Goal: Task Accomplishment & Management: Manage account settings

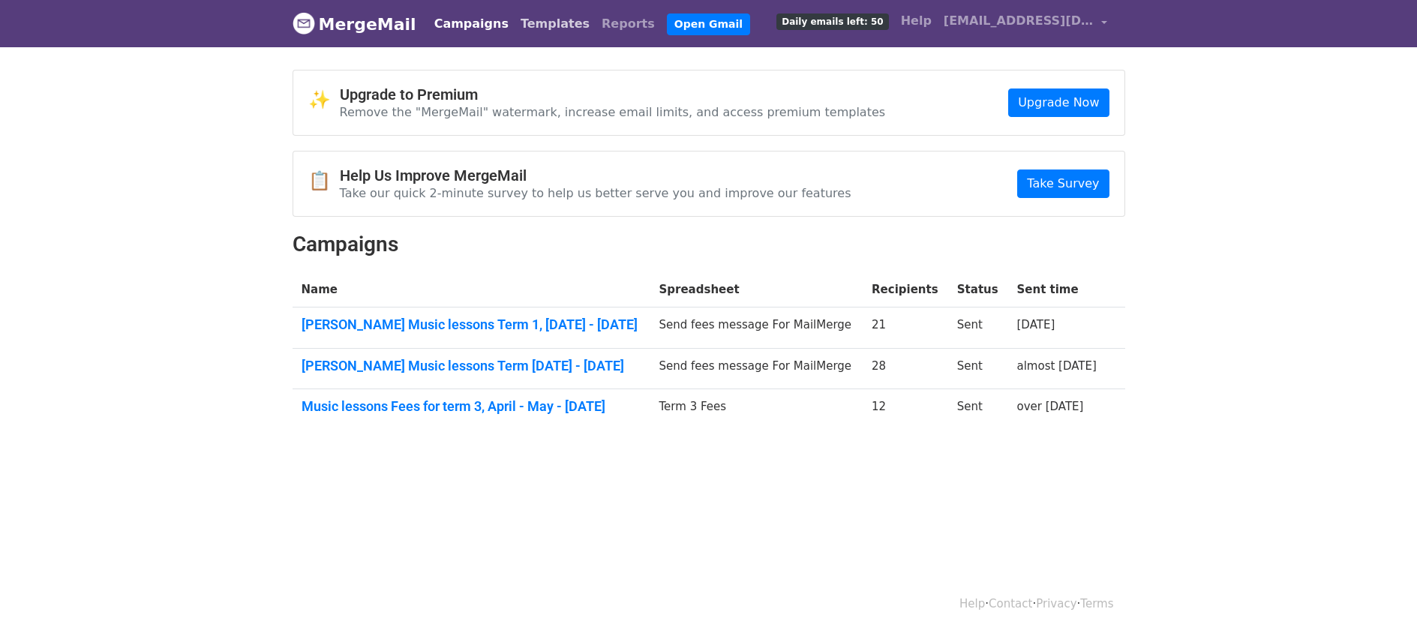
click at [527, 26] on link "Templates" at bounding box center [555, 24] width 81 height 30
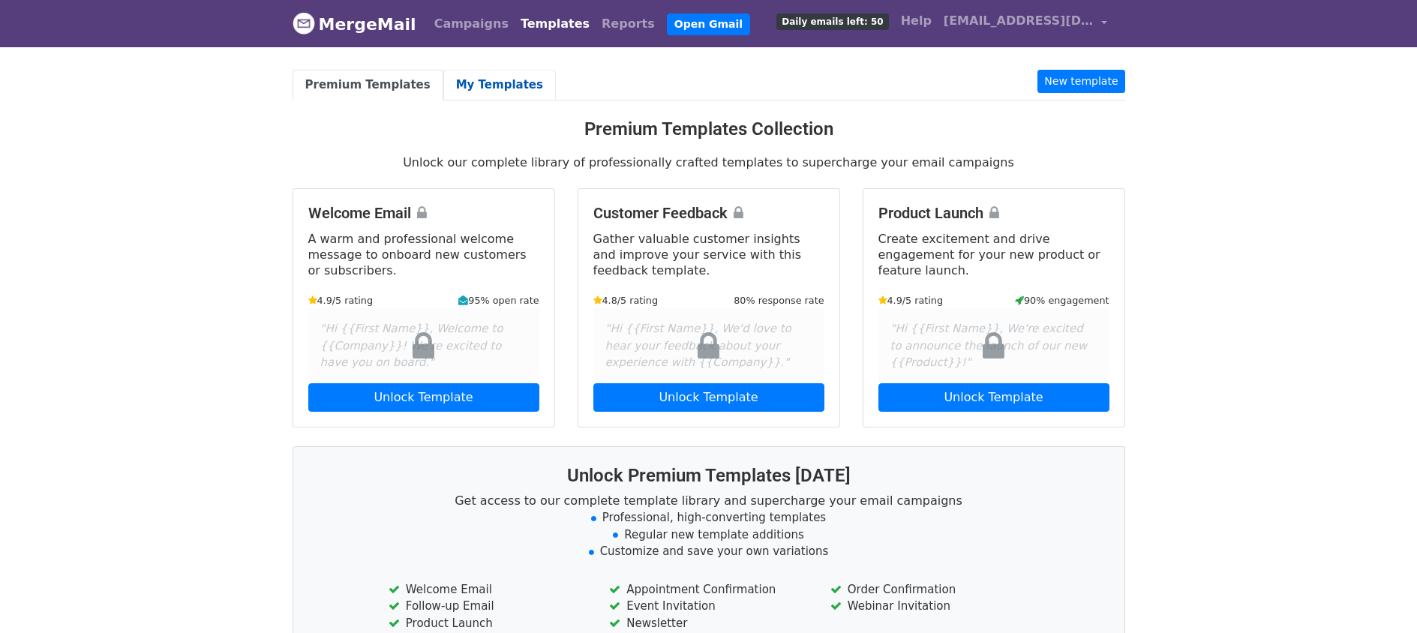
click at [503, 90] on link "My Templates" at bounding box center [499, 85] width 113 height 31
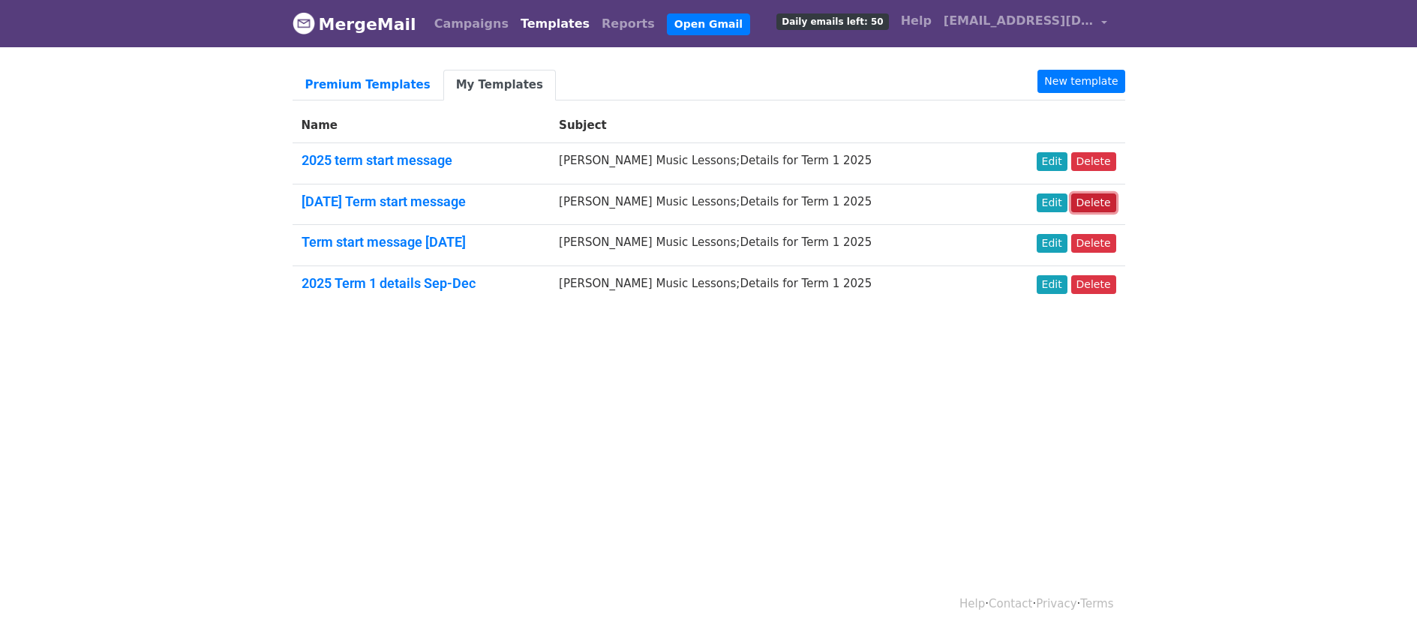
click at [1086, 212] on link "Delete" at bounding box center [1093, 203] width 45 height 19
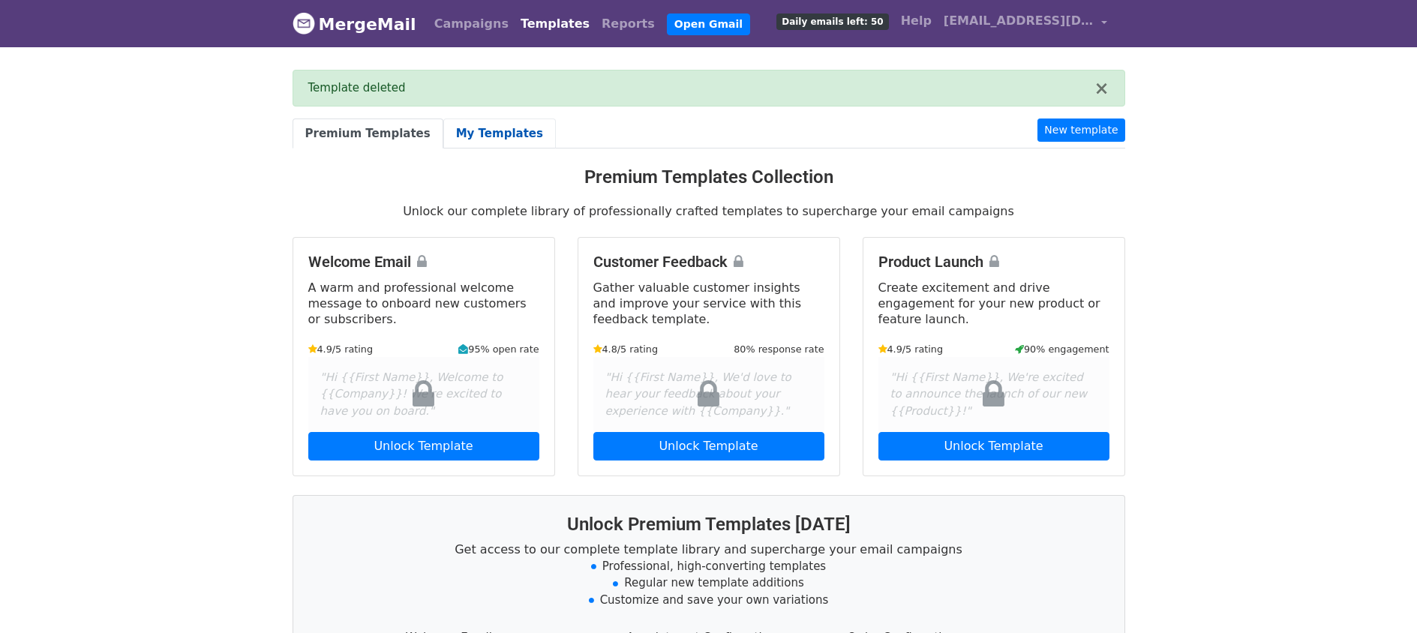
click at [491, 136] on link "My Templates" at bounding box center [499, 134] width 113 height 31
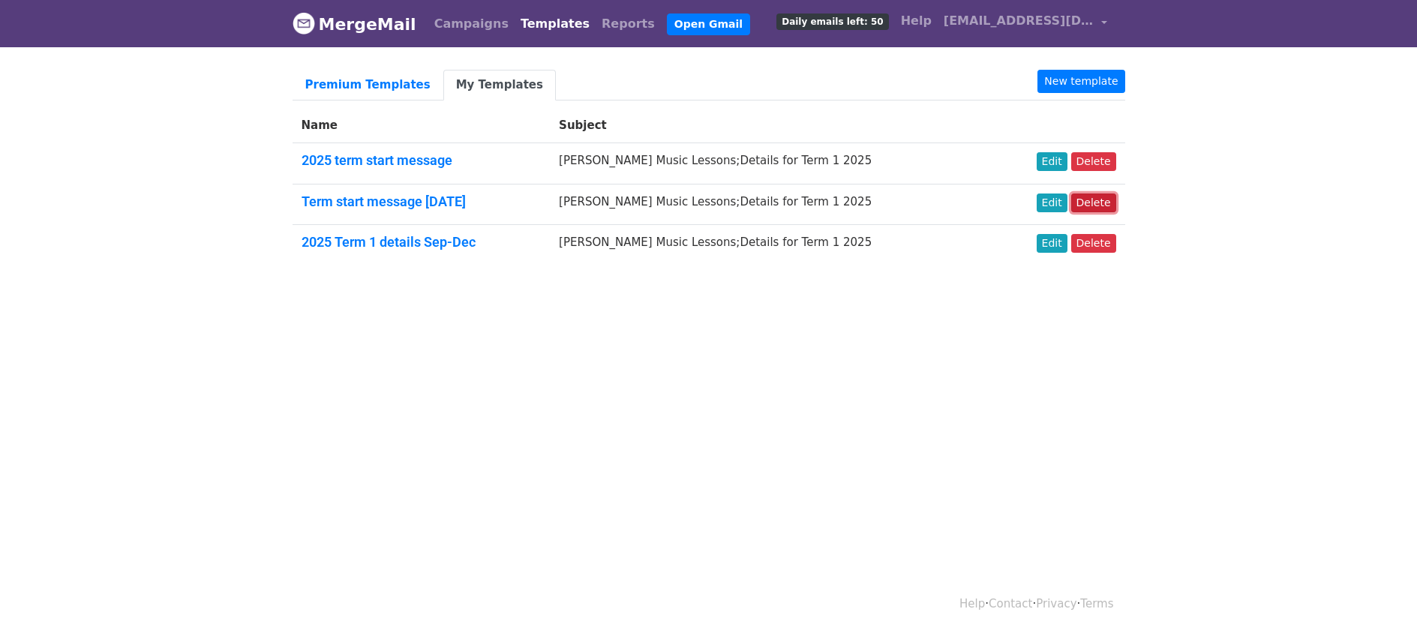
click at [1095, 212] on link "Delete" at bounding box center [1093, 203] width 45 height 19
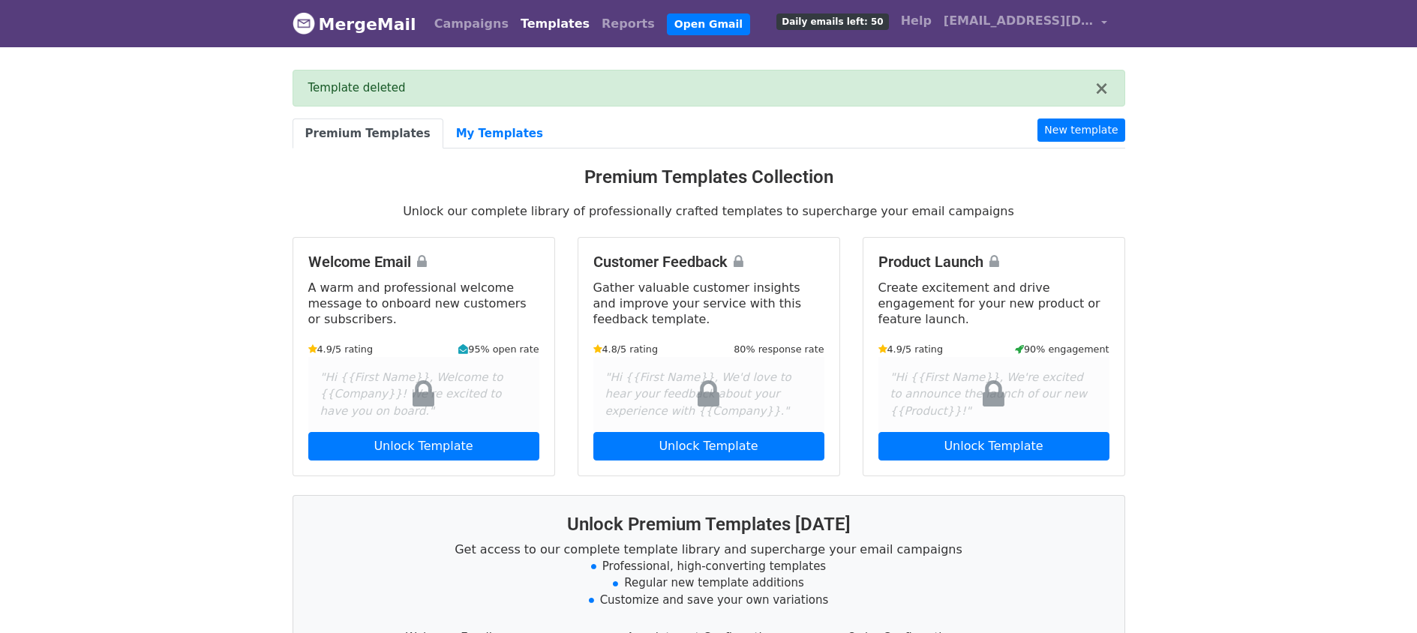
click at [530, 26] on link "Templates" at bounding box center [555, 24] width 81 height 30
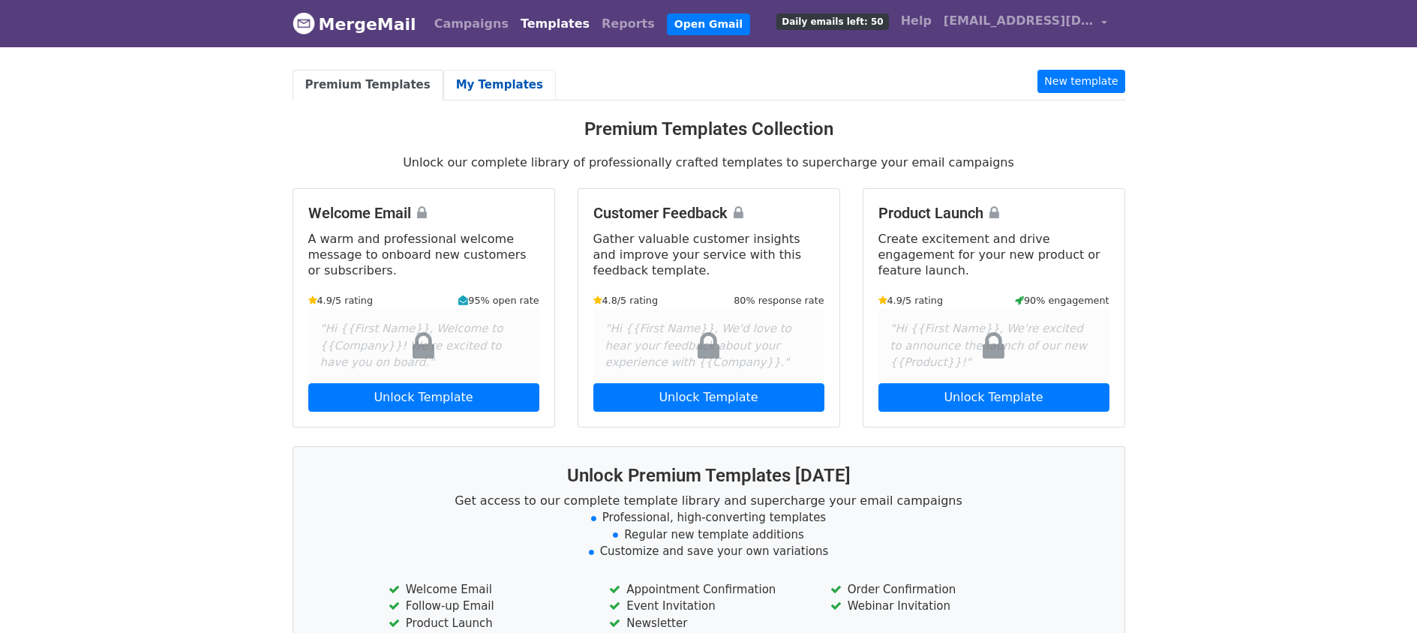
click at [468, 80] on link "My Templates" at bounding box center [499, 85] width 113 height 31
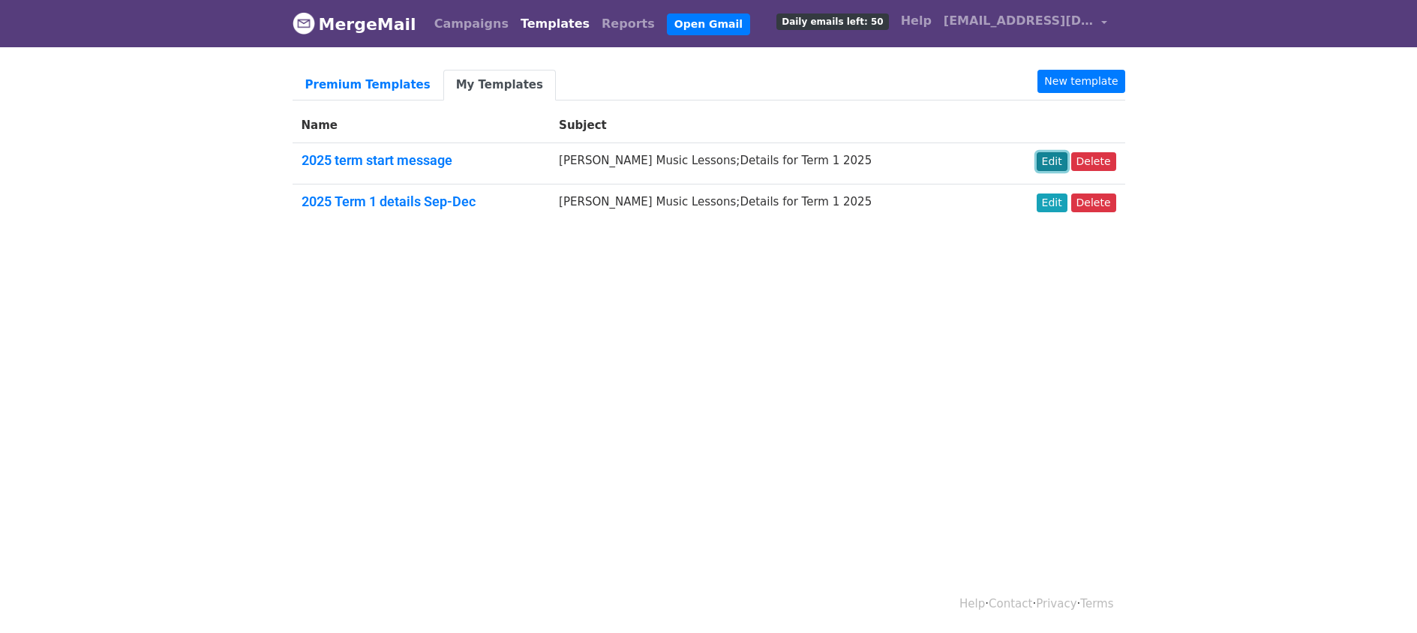
click at [1056, 170] on link "Edit" at bounding box center [1052, 161] width 31 height 19
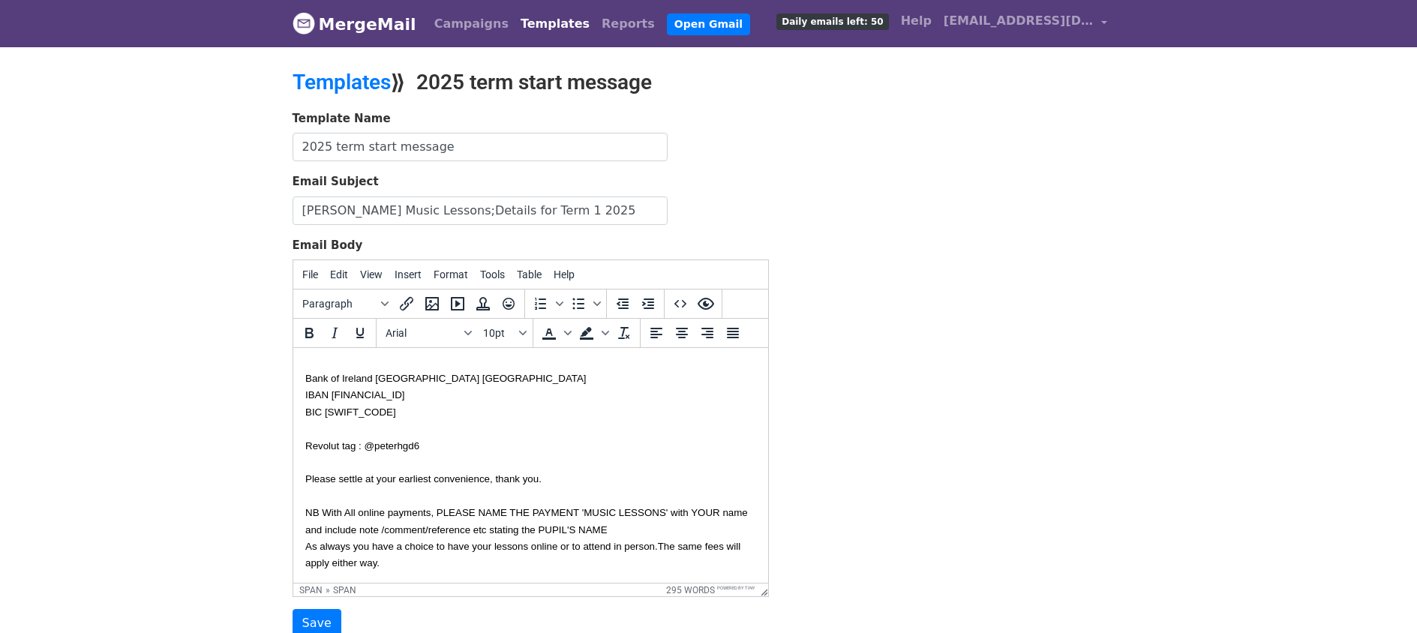
scroll to position [360, 0]
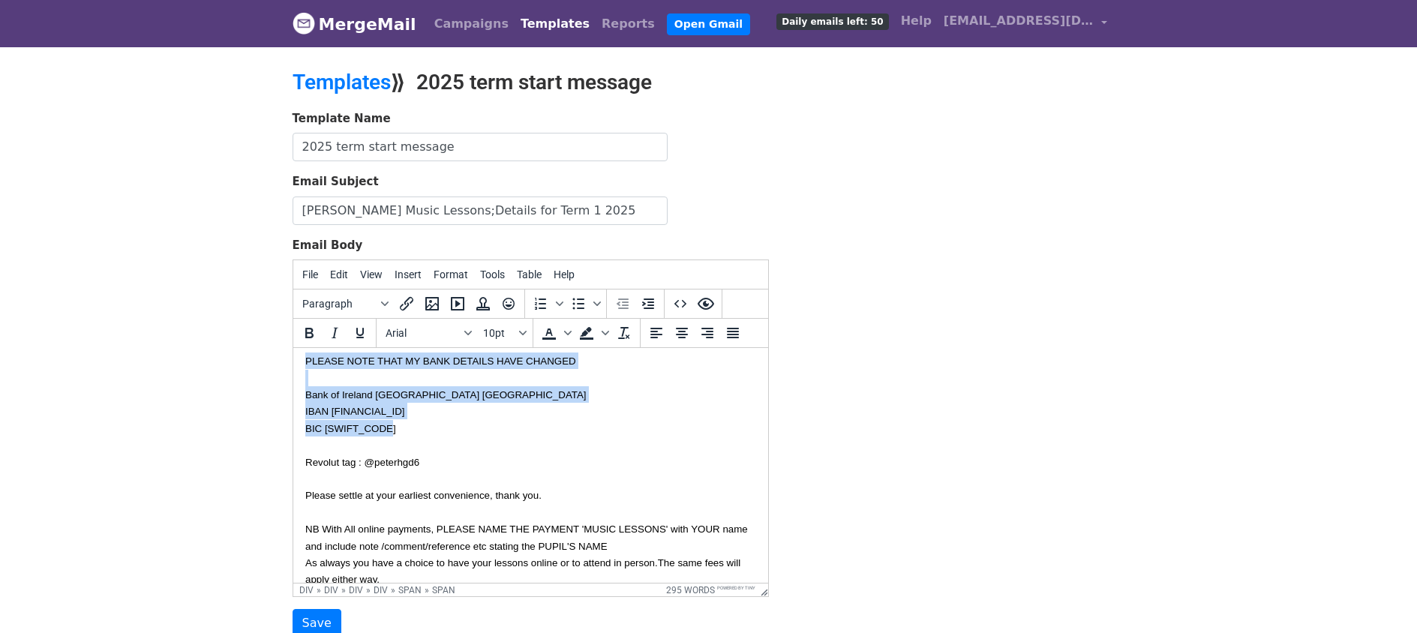
drag, startPoint x: 422, startPoint y: 494, endPoint x: 293, endPoint y: 414, distance: 151.9
click at [293, 414] on html "Hi {{Bill Payer}} Peter Tobin here, I hope you've had a good summer,please read…" at bounding box center [530, 386] width 475 height 797
copy span "PLEASE NOTE THAT MY BANK DETAILS HAVE CHANGED Bank of Ireland Salthill Galway I…"
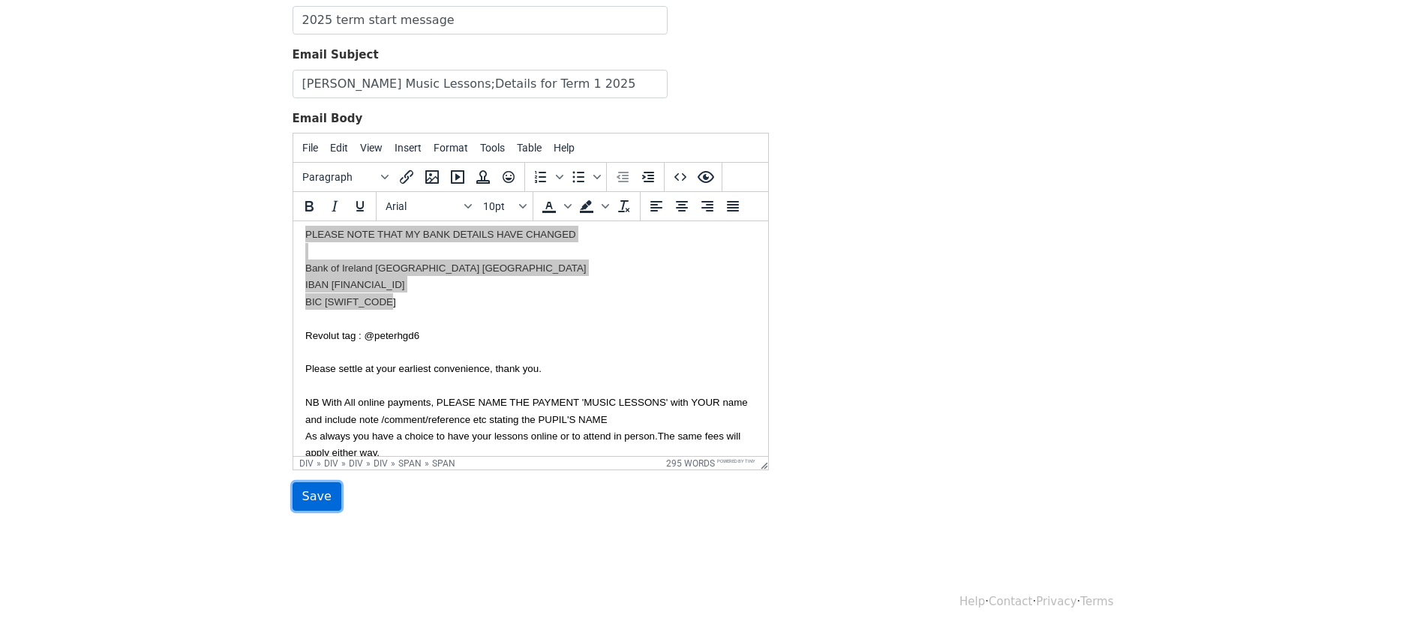
click at [315, 502] on input "Save" at bounding box center [317, 496] width 49 height 29
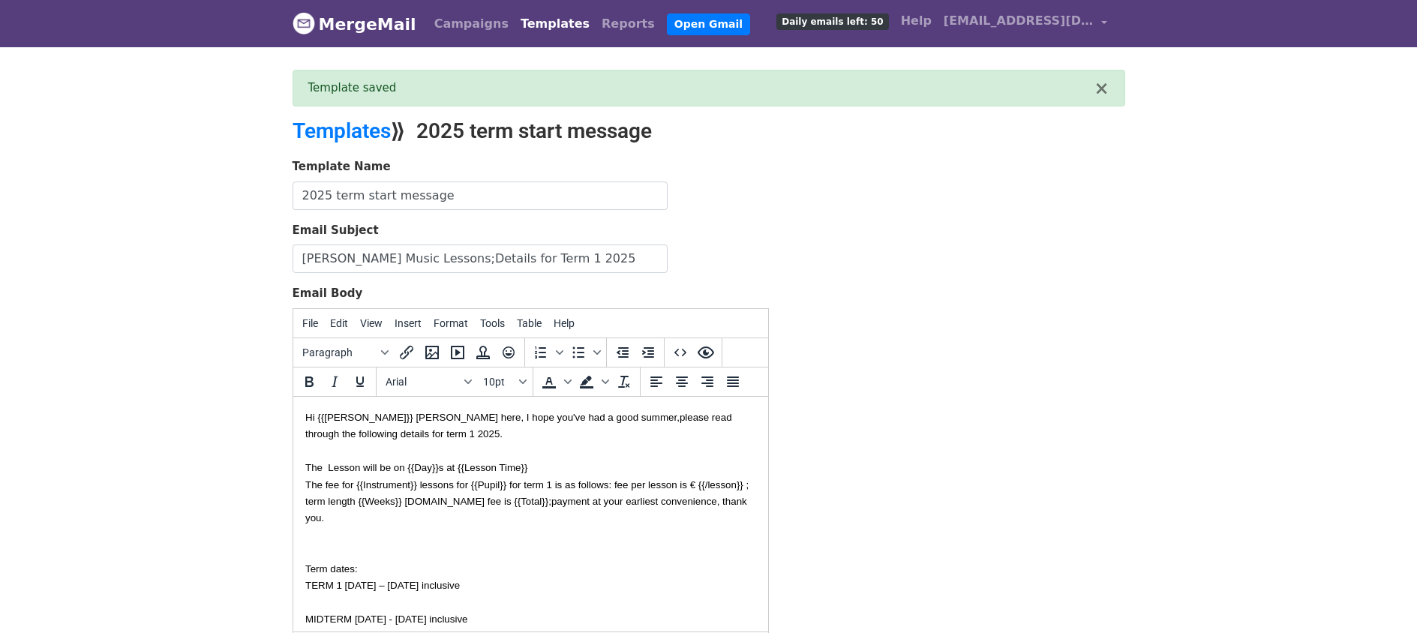
click at [524, 24] on link "Templates" at bounding box center [555, 24] width 81 height 30
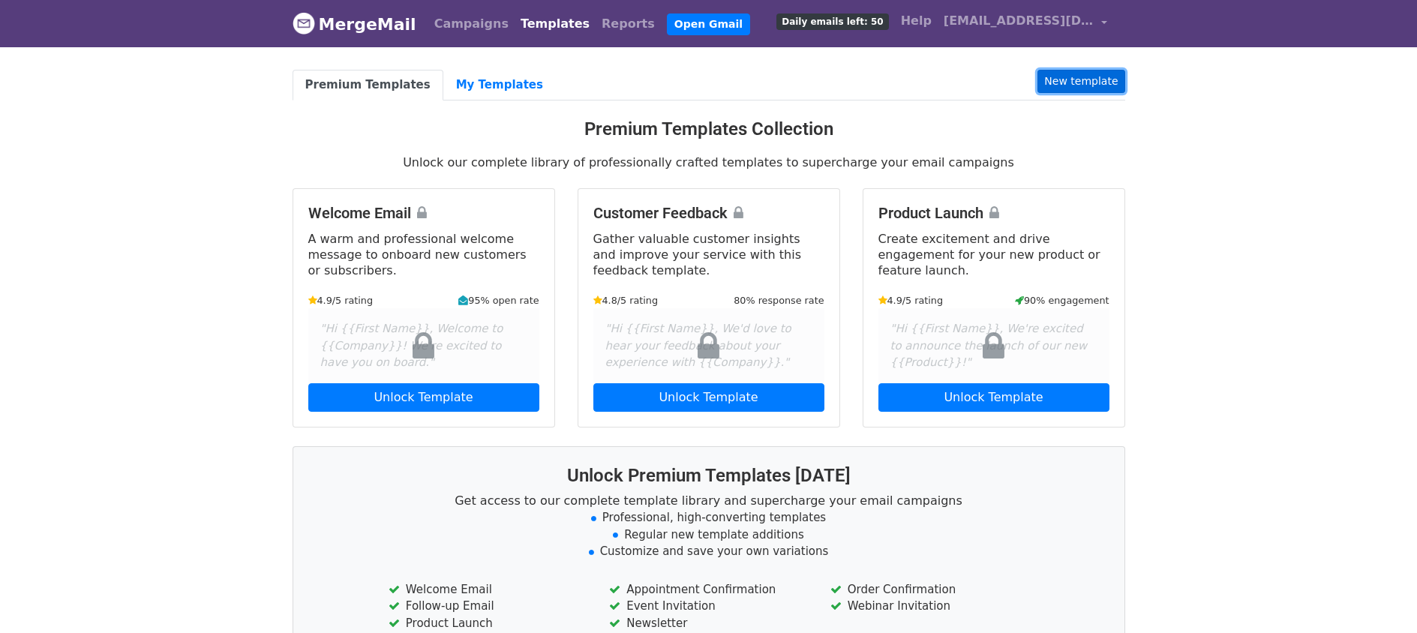
click at [1074, 86] on link "New template" at bounding box center [1080, 81] width 87 height 23
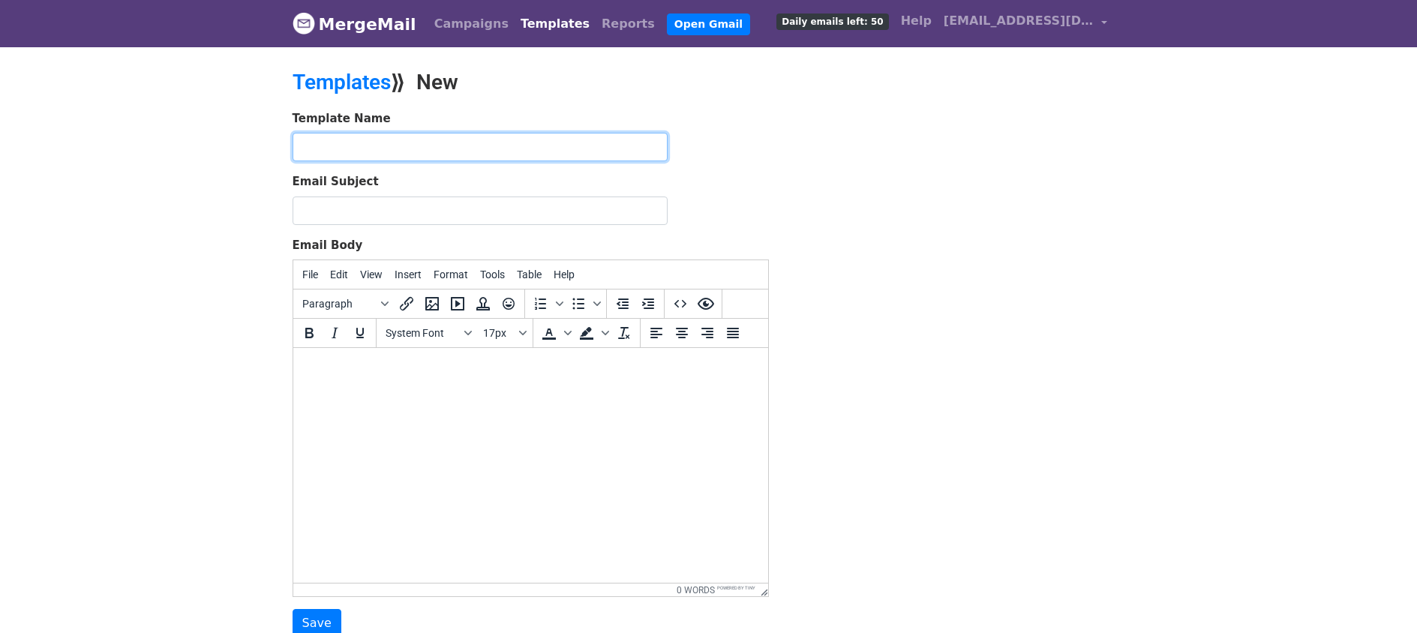
click at [347, 155] on input "text" at bounding box center [480, 147] width 375 height 29
click at [412, 155] on input "[PERSON_NAME] ChangeofBankDetails" at bounding box center [480, 147] width 375 height 29
click at [427, 155] on input "Peter Tobin Change ofBankDetails" at bounding box center [480, 147] width 375 height 29
click at [458, 154] on input "Peter Tobin Change of BankDetails" at bounding box center [480, 147] width 375 height 29
drag, startPoint x: 512, startPoint y: 149, endPoint x: 272, endPoint y: 146, distance: 240.0
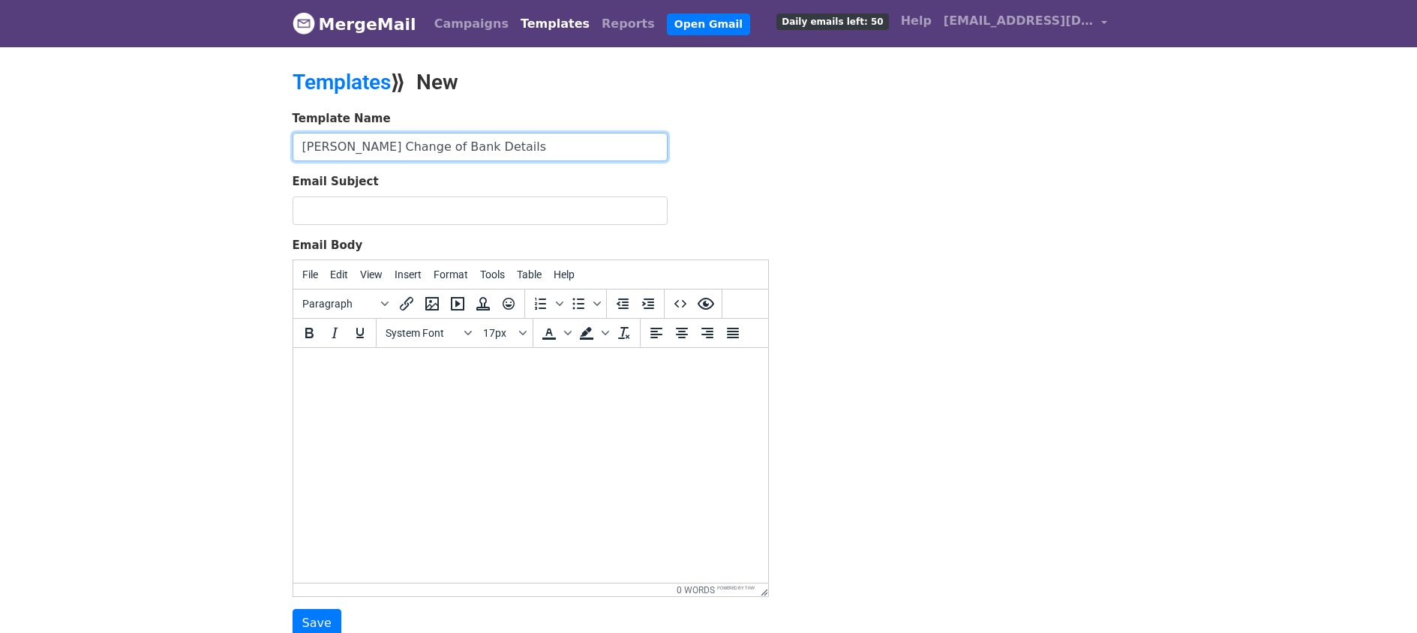
click at [272, 146] on body "MergeMail Campaigns Templates Reports Open Gmail Daily emails left: 50 Help pet…" at bounding box center [708, 349] width 1417 height 698
type input "Peter Tobin Change of Bank Details"
click at [310, 211] on input "Email Subject" at bounding box center [480, 211] width 375 height 29
paste input "Peter Tobin Change of Bank Details"
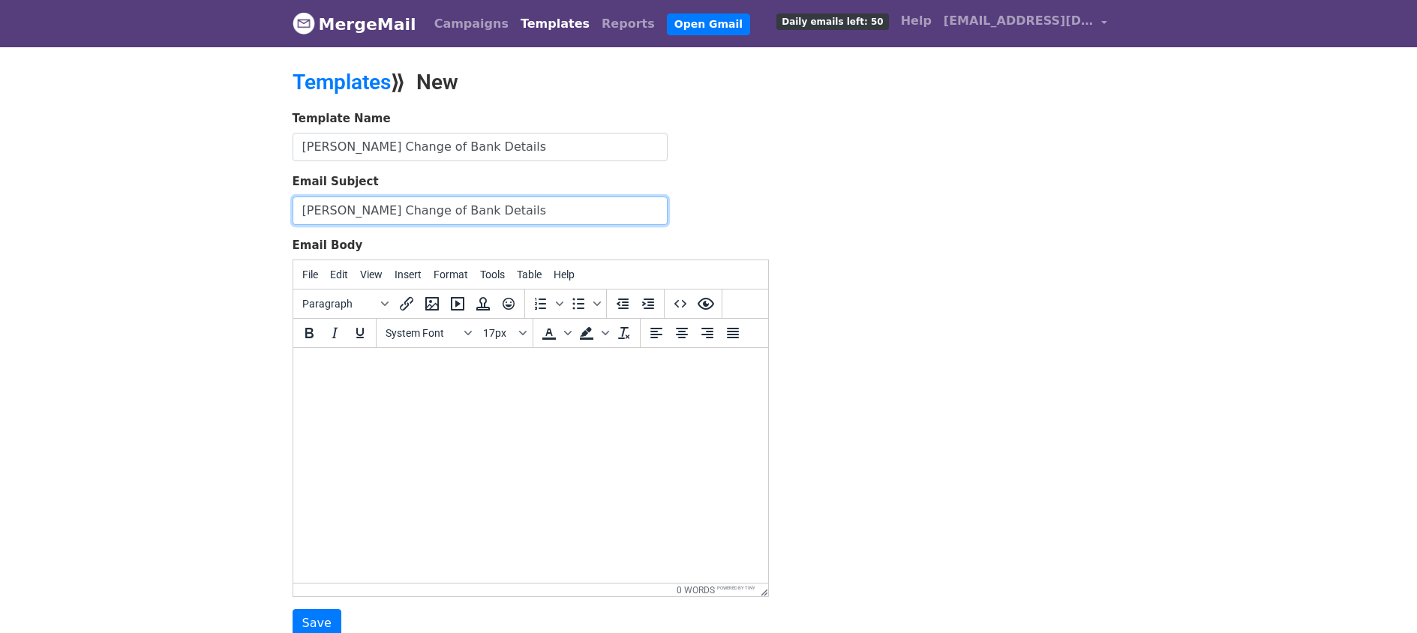
type input "Peter Tobin Change of Bank Details"
click at [324, 389] on html at bounding box center [530, 368] width 475 height 41
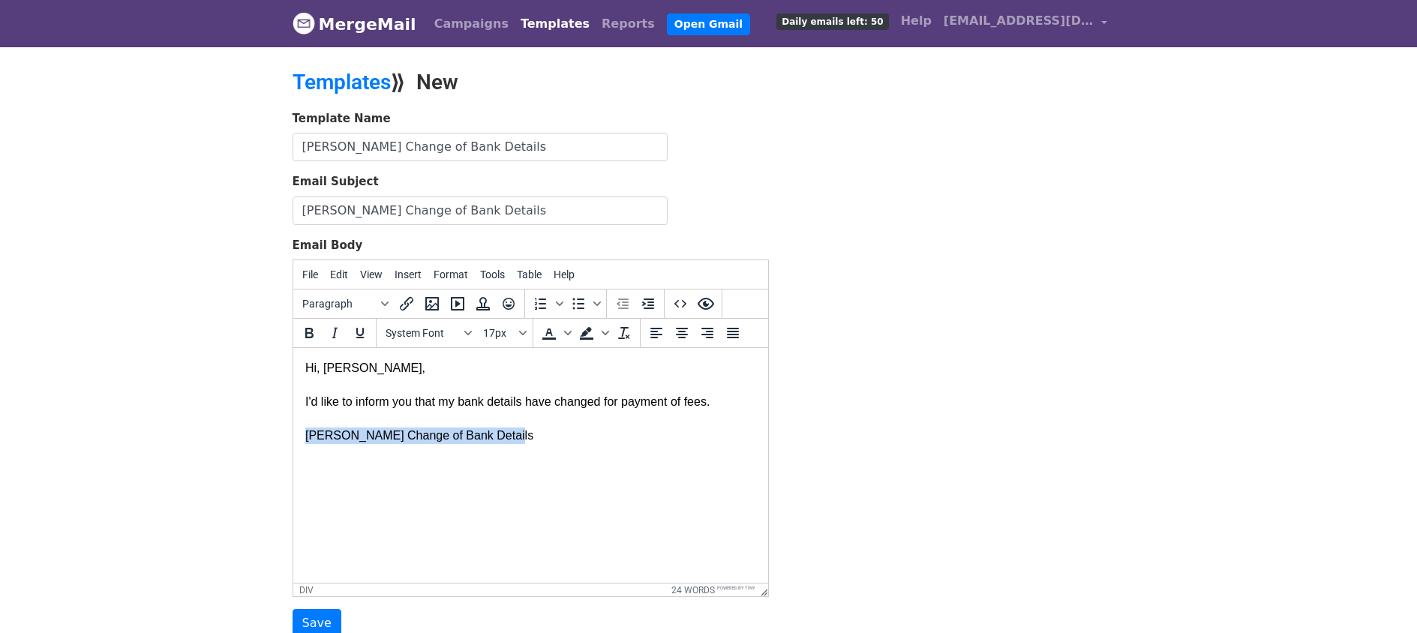
drag, startPoint x: 515, startPoint y: 443, endPoint x: 230, endPoint y: 437, distance: 284.3
click at [293, 437] on html "Hi, Peter Here, I'd like to inform you that my bank details have changed for pa…" at bounding box center [530, 402] width 475 height 108
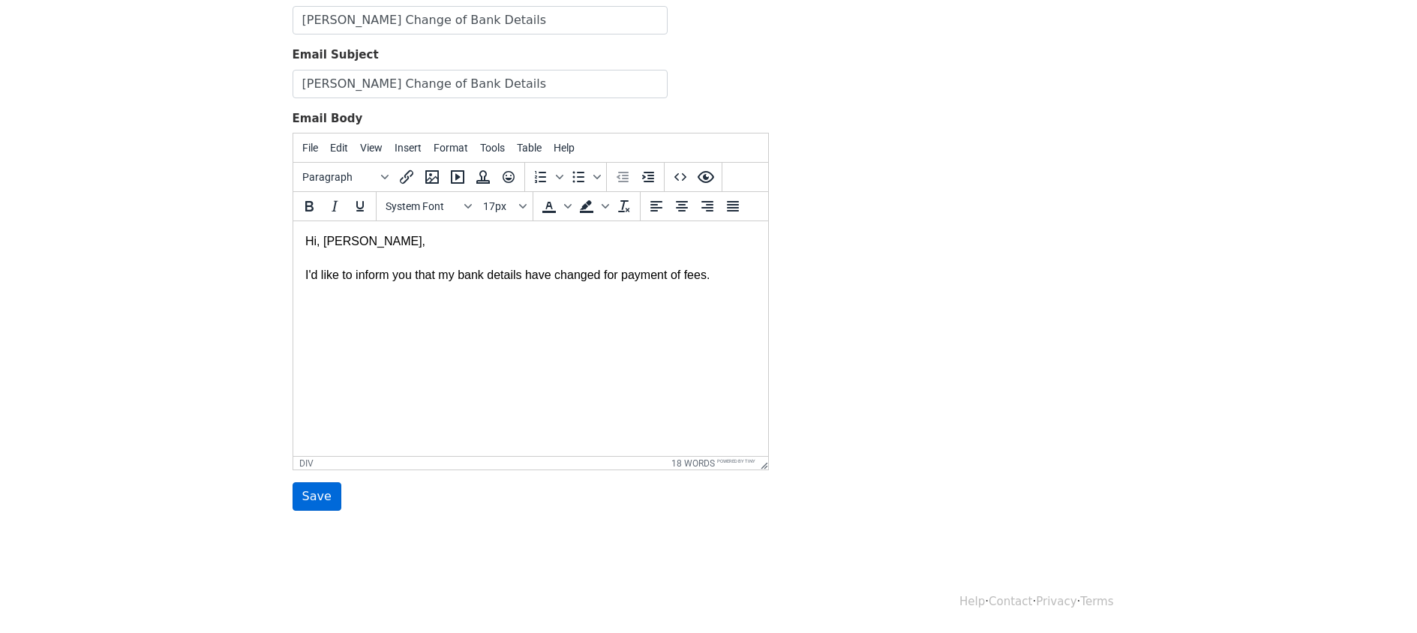
click at [311, 495] on input "Save" at bounding box center [317, 496] width 49 height 29
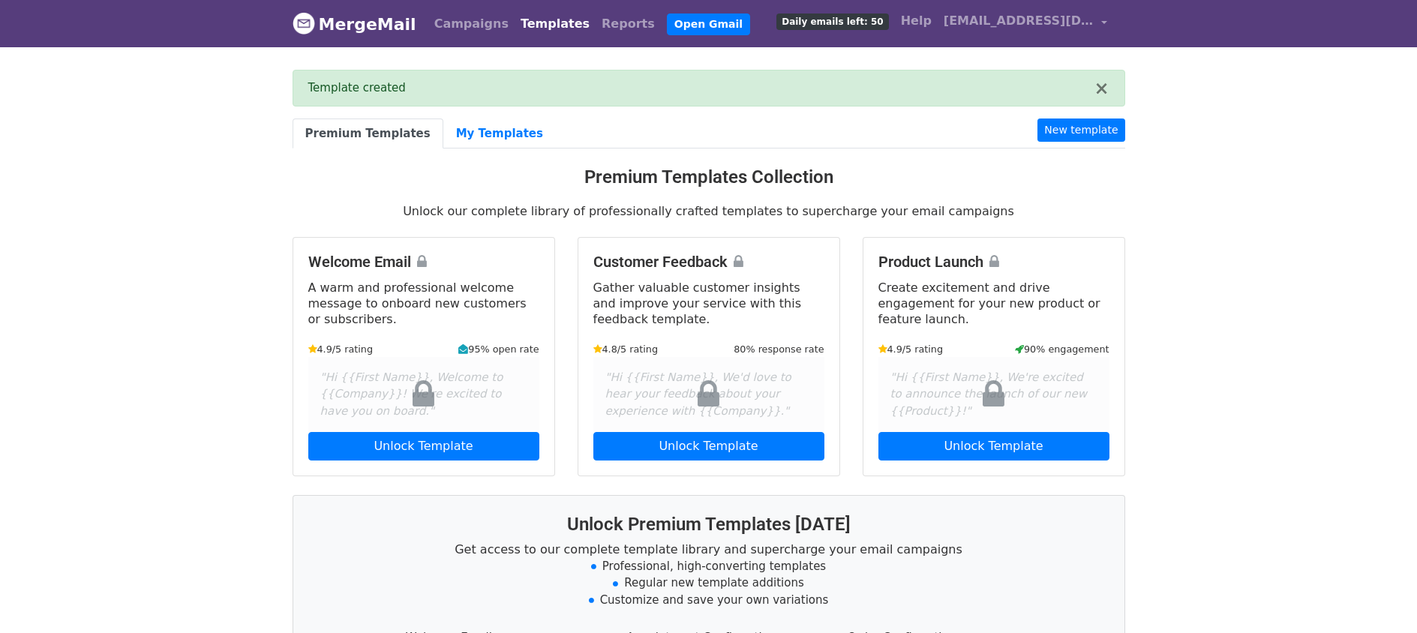
click at [529, 26] on link "Templates" at bounding box center [555, 24] width 81 height 30
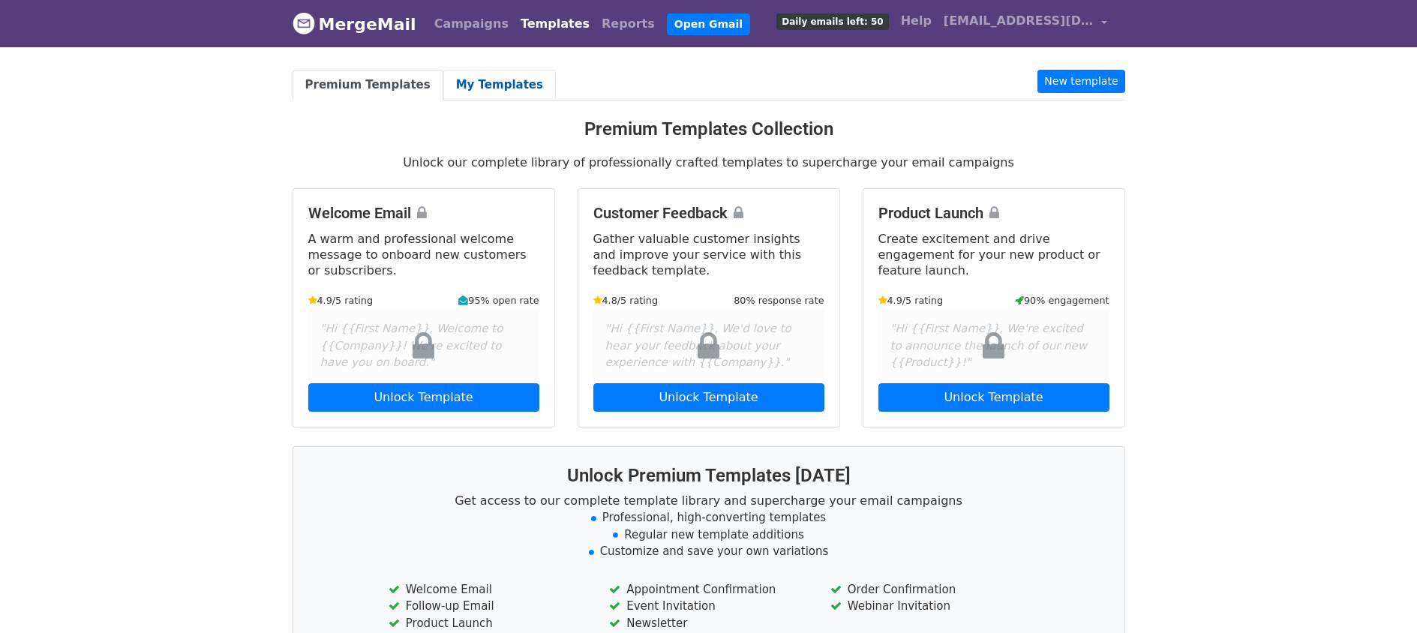
click at [495, 89] on link "My Templates" at bounding box center [499, 85] width 113 height 31
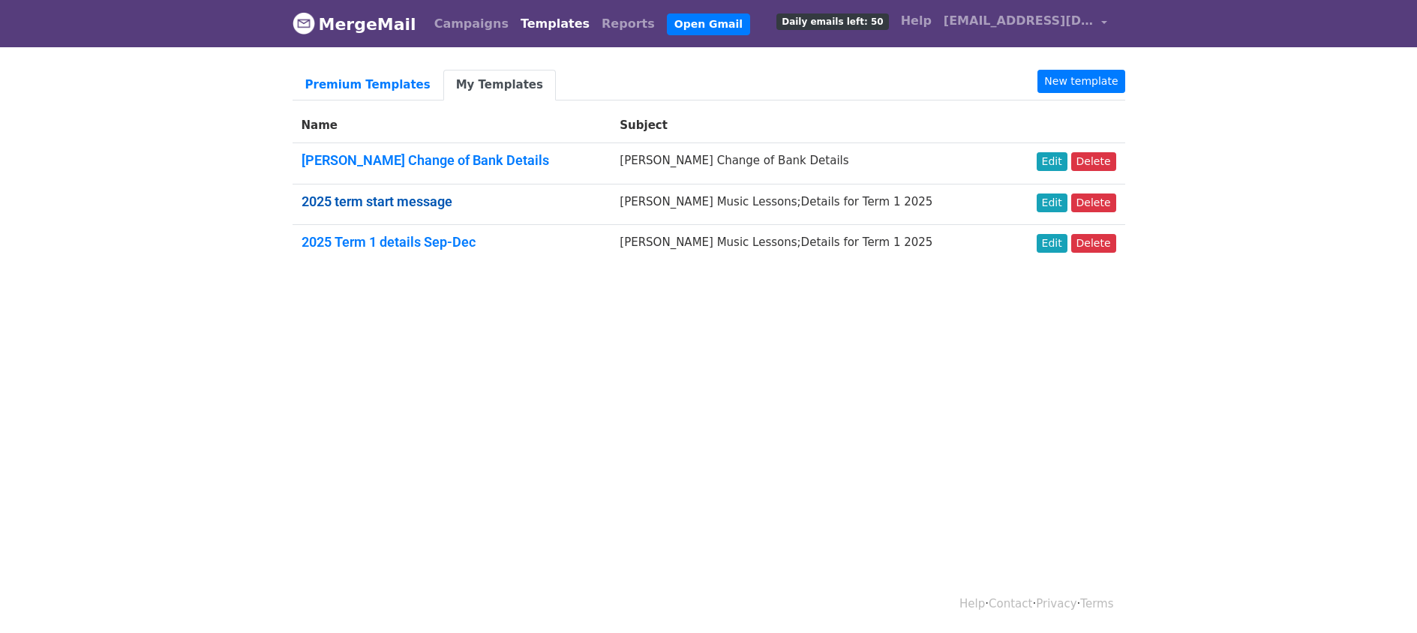
click at [375, 206] on link "2025 term start message" at bounding box center [377, 202] width 151 height 16
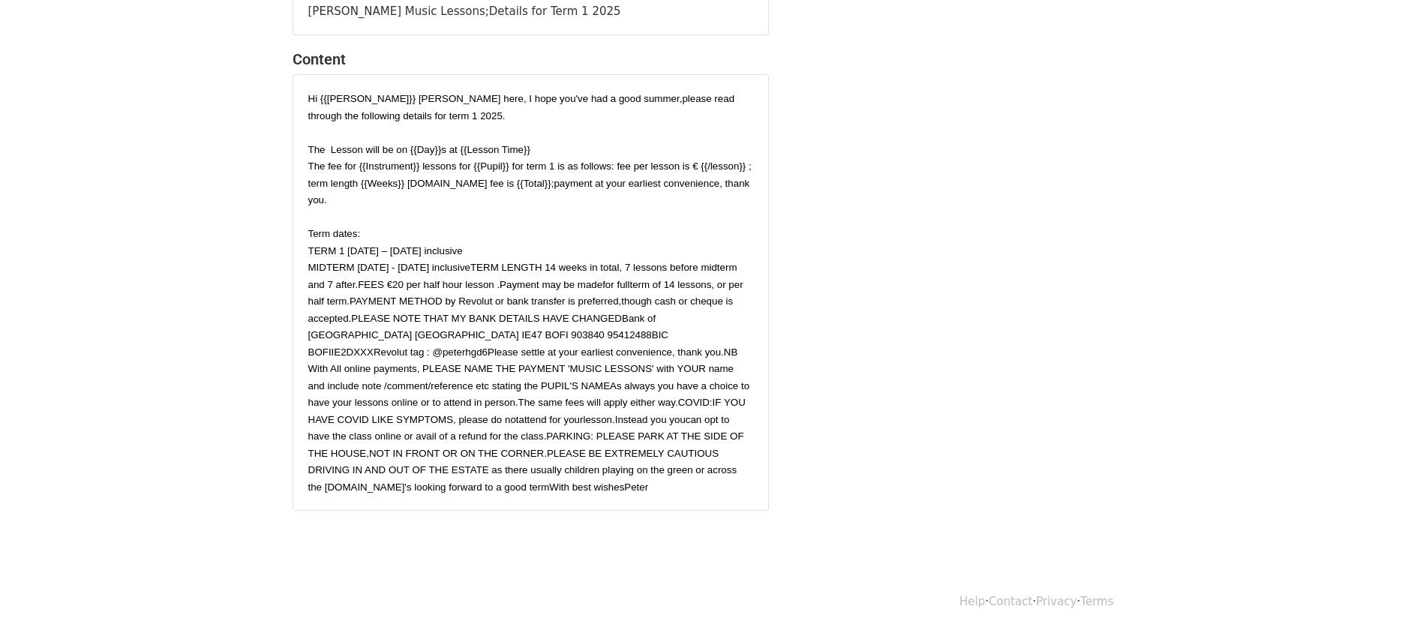
scroll to position [225, 0]
drag, startPoint x: 369, startPoint y: 307, endPoint x: 389, endPoint y: 323, distance: 25.1
click at [389, 323] on span "MIDTERM [DATE] - [DATE] inclusiveTERM LENGTH 14 weeks in total, 7 lessons befor…" at bounding box center [529, 377] width 442 height 231
copy span "Bank of [GEOGRAPHIC_DATA] [GEOGRAPHIC_DATA] IE47 BOFI 903840 95412488BIC [SWIFT…"
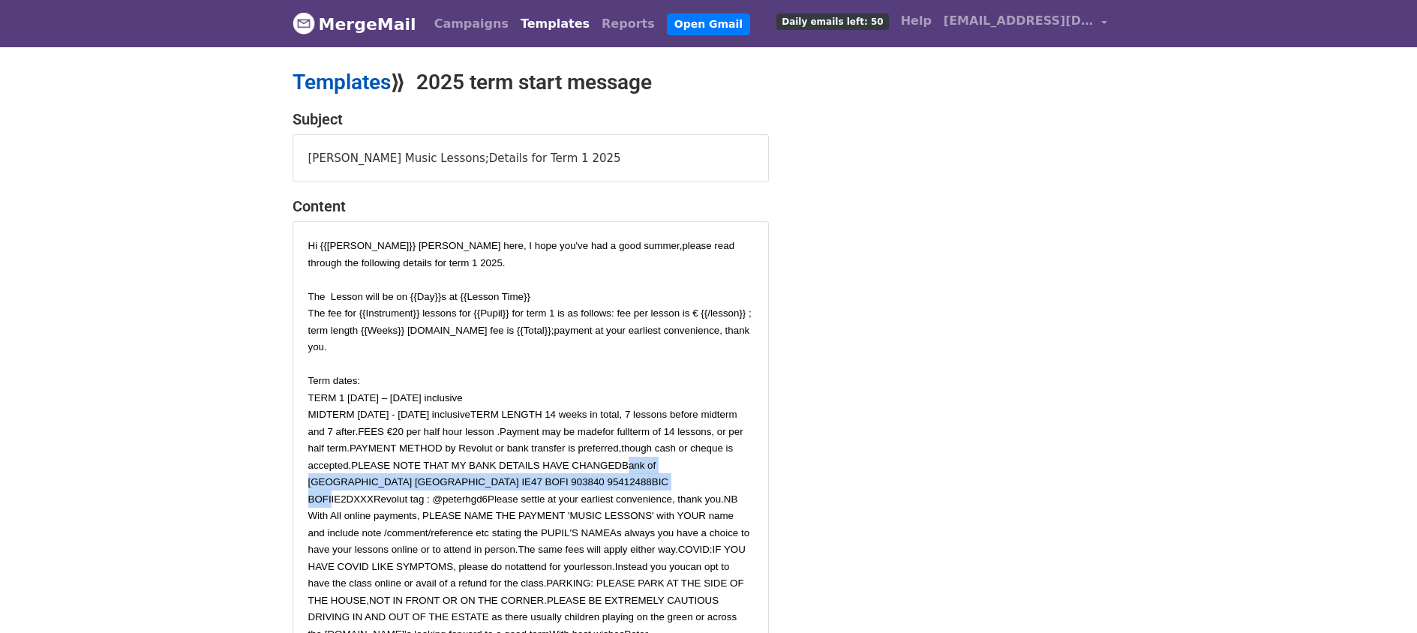
click at [360, 83] on link "Templates" at bounding box center [342, 82] width 98 height 25
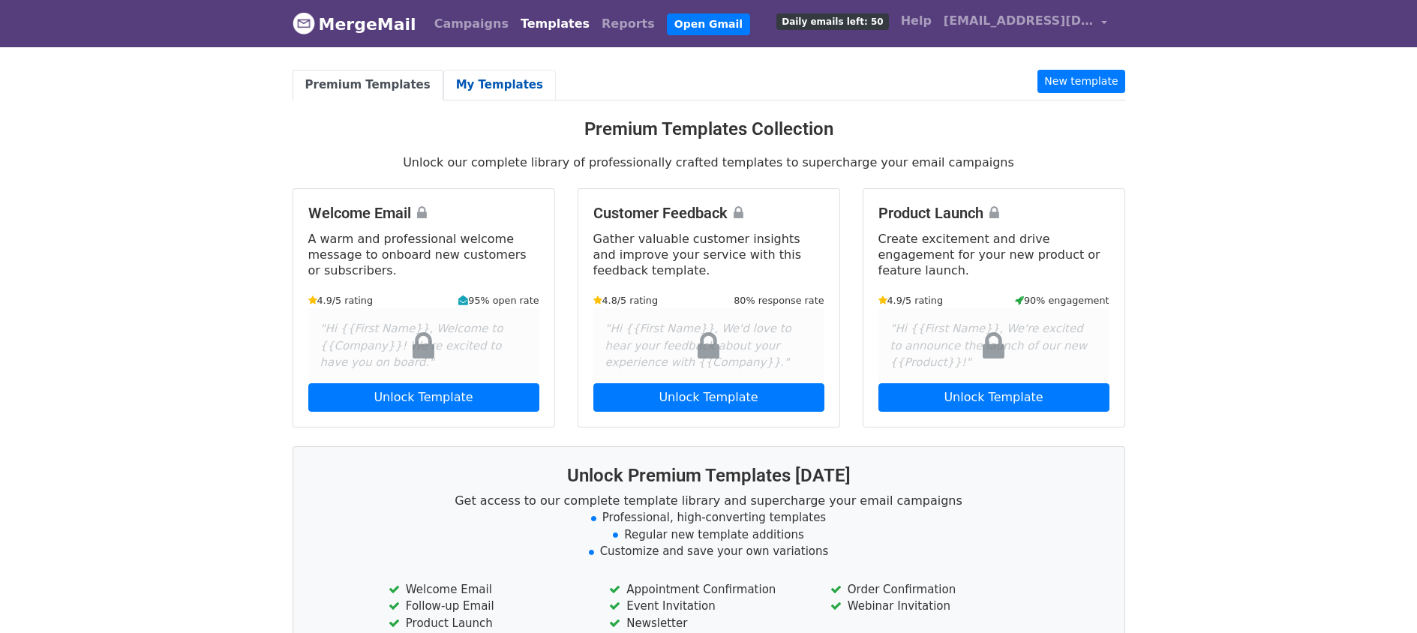
click at [497, 88] on link "My Templates" at bounding box center [499, 85] width 113 height 31
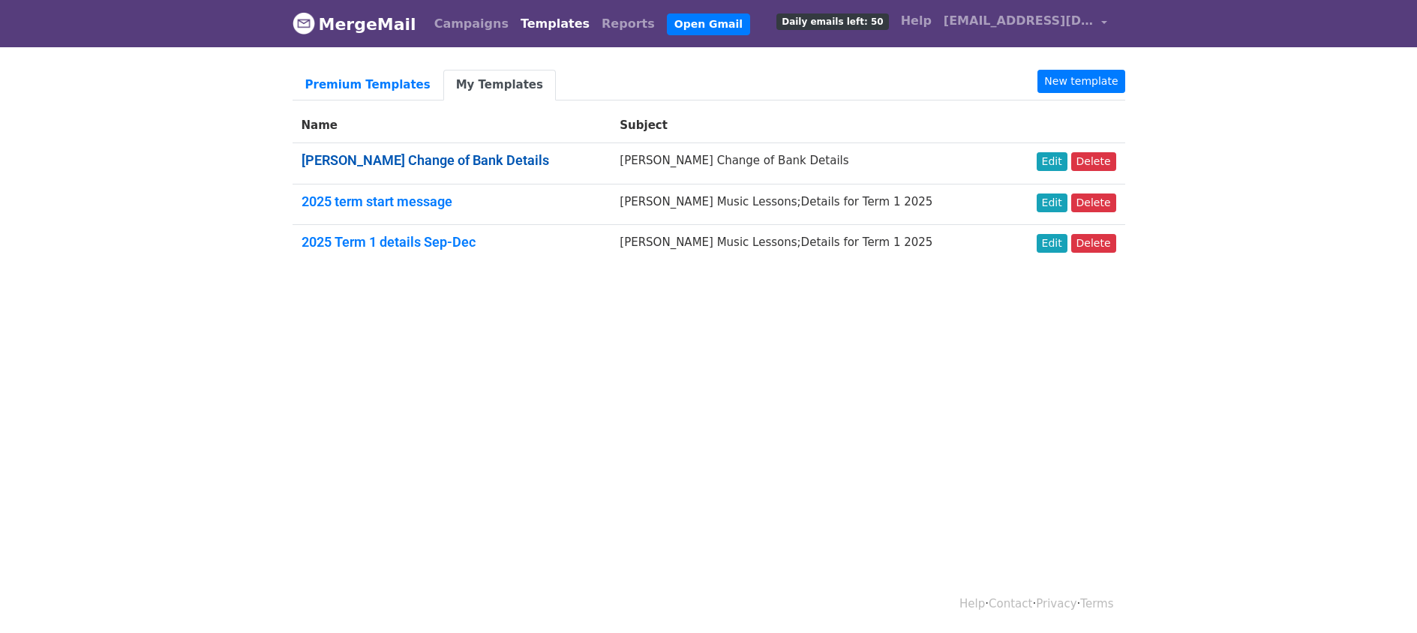
click at [451, 167] on link "[PERSON_NAME] Change of Bank Details" at bounding box center [426, 160] width 248 height 16
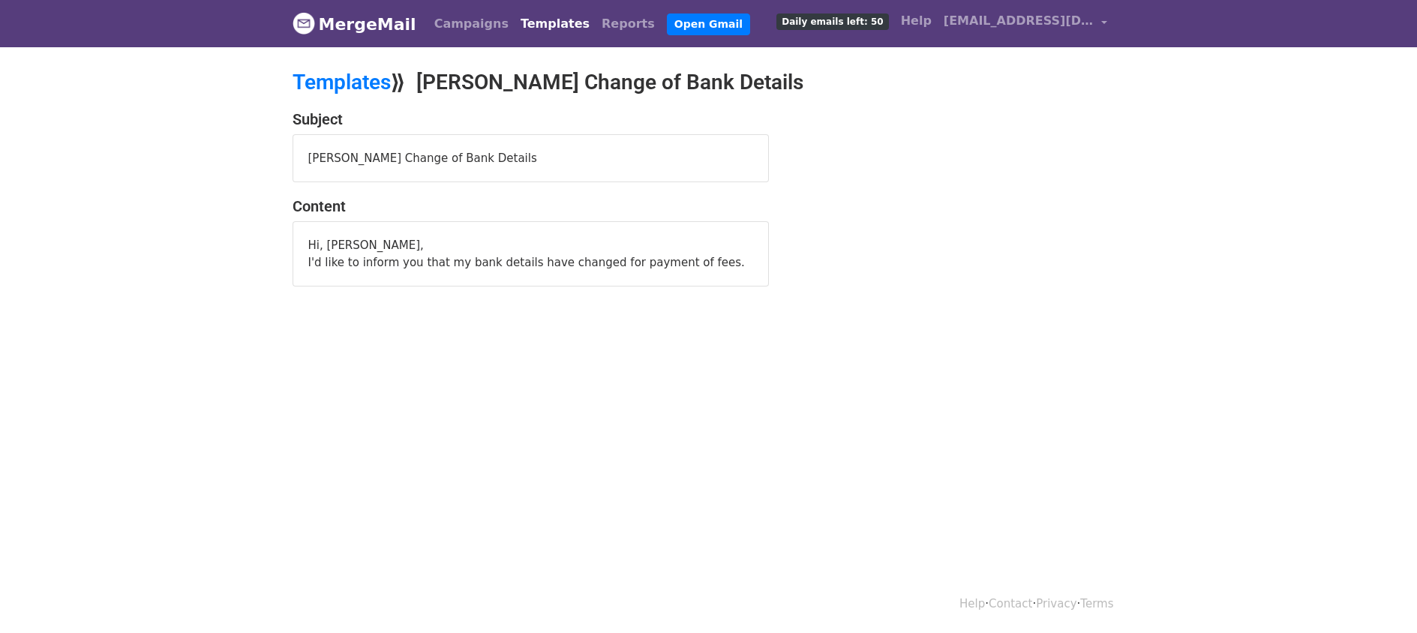
click at [734, 272] on div "I'd like to inform you that my bank details have changed for payment of fees." at bounding box center [530, 262] width 445 height 17
click at [352, 86] on link "Templates" at bounding box center [342, 82] width 98 height 25
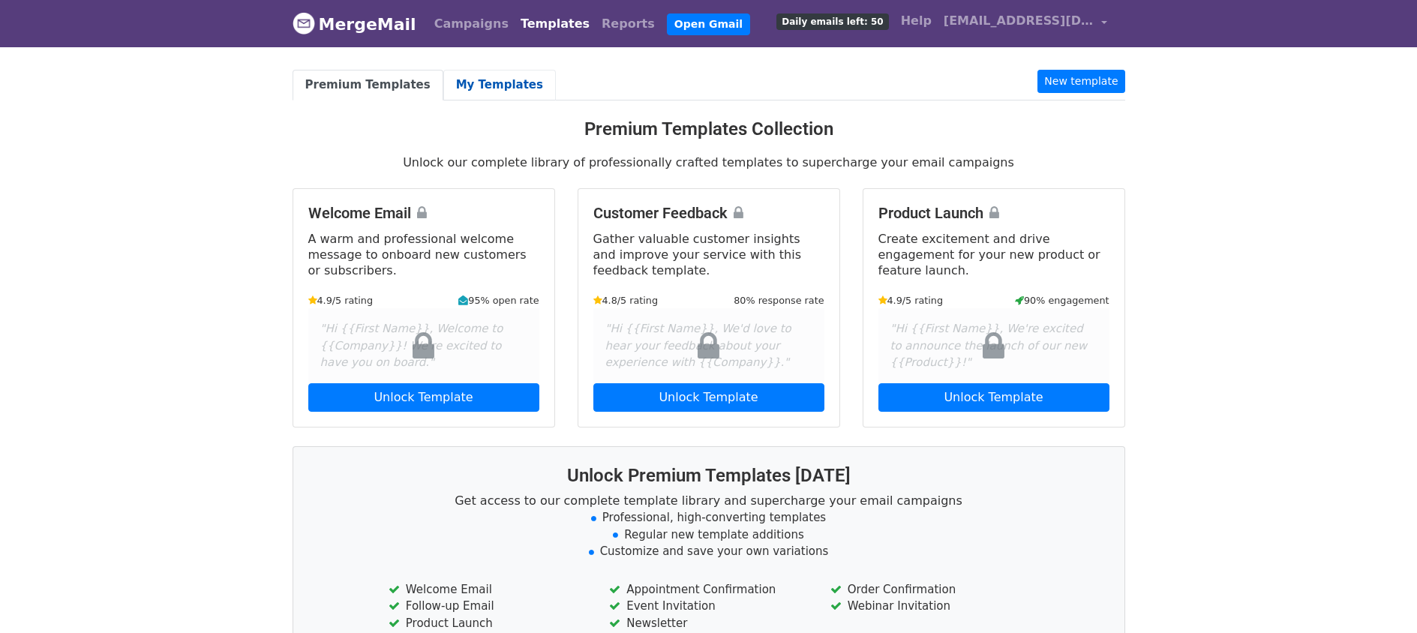
click at [479, 84] on link "My Templates" at bounding box center [499, 85] width 113 height 31
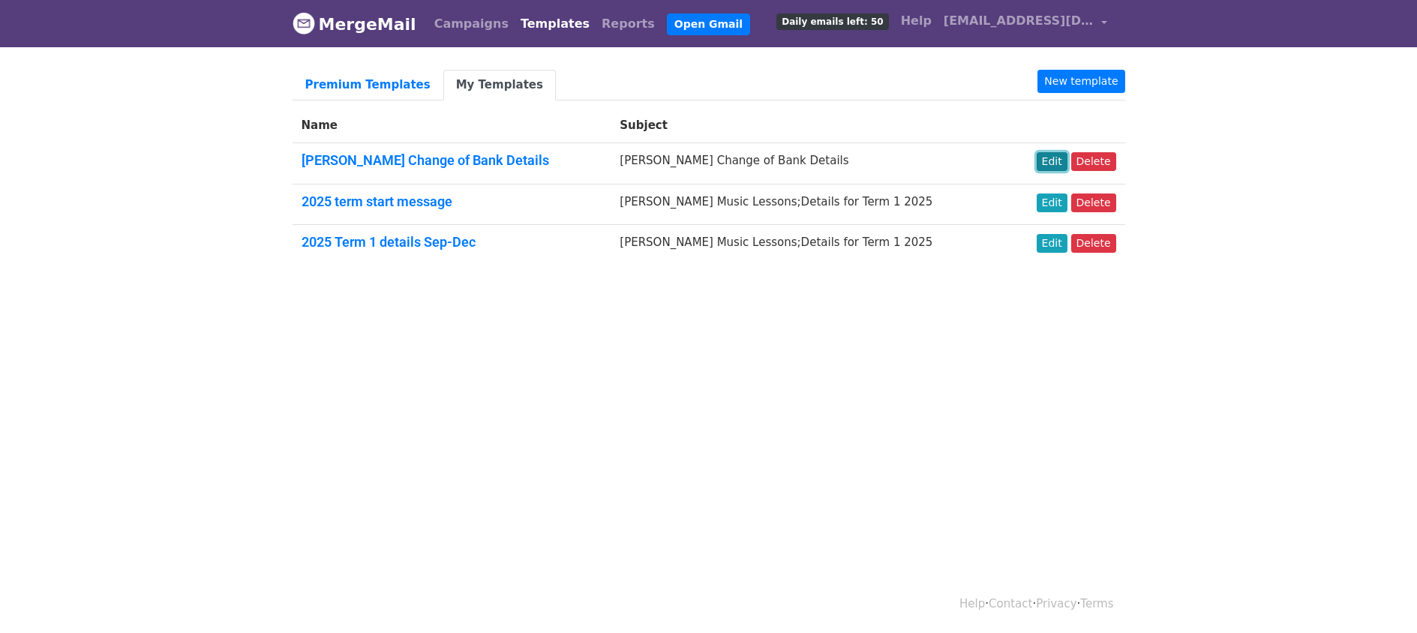
click at [1052, 171] on link "Edit" at bounding box center [1052, 161] width 31 height 19
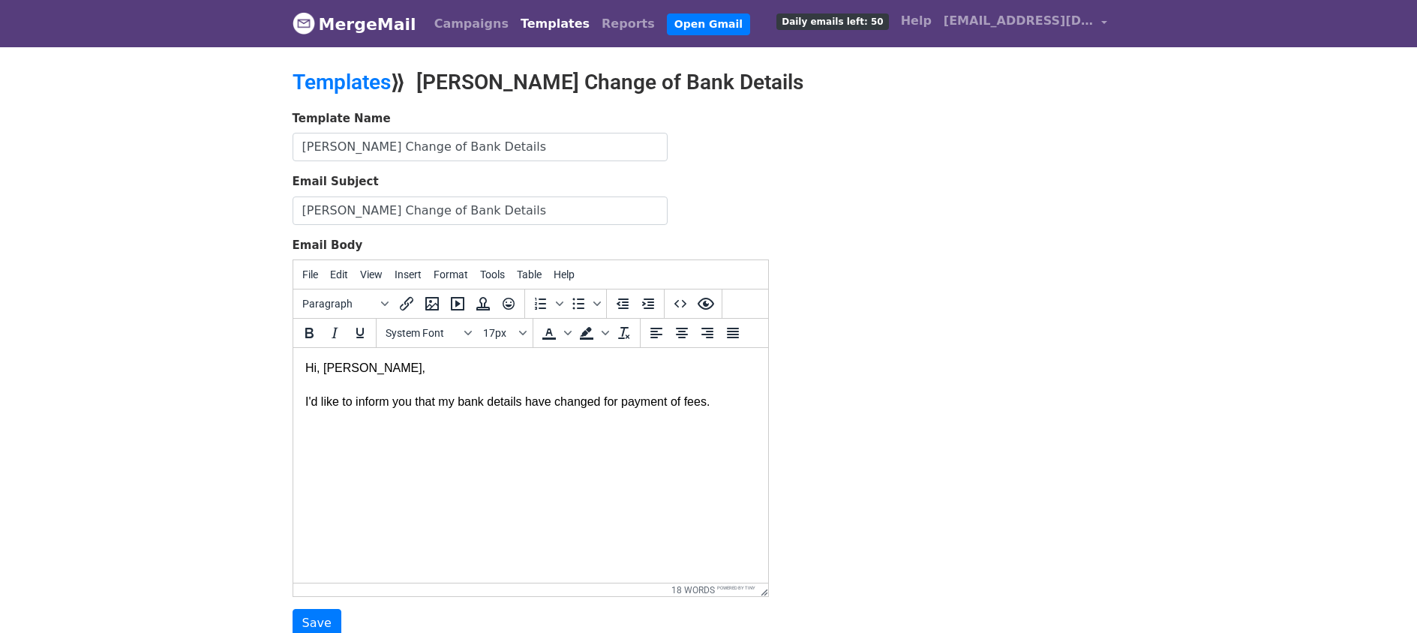
click at [743, 404] on div "I'd like to inform you that my bank details have changed for payment of fees." at bounding box center [530, 411] width 451 height 68
drag, startPoint x: 314, startPoint y: 443, endPoint x: 580, endPoint y: 799, distance: 444.3
click at [293, 440] on html "Hi, Peter Here, I'd like to inform you that my bank details have changed for pa…" at bounding box center [530, 427] width 475 height 158
click at [654, 441] on span "Bank of Ireland Salthill GalwayIBAN IE47 BOFI 903840 95412488BIC BOFIIE2DXXX" at bounding box center [503, 445] width 397 height 28
click at [389, 440] on span "Bank of Ireland Salthill GalwayIBAN IE47 BOFI 903840 95412488 BIC BOFIIE2DXXX" at bounding box center [467, 445] width 324 height 28
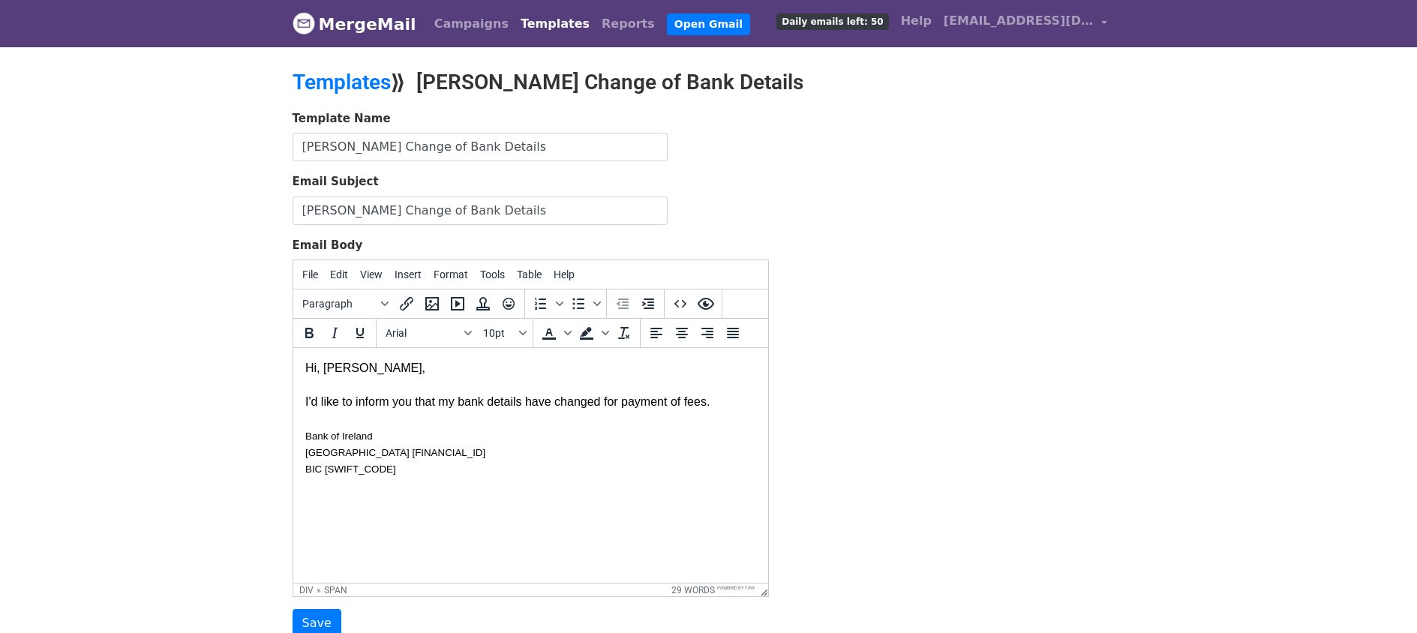
click at [344, 460] on span "Bank of Ireland Salthill GalwayIBAN IE47 BOFI 903840 95412488 BIC BOFIIE2DXXX" at bounding box center [395, 453] width 180 height 45
click at [346, 479] on span "Bank of Ireland Salthill GalwayIBAN IE47 BOFI 903840 95412488 BIC BOFIIE2DXXX" at bounding box center [371, 462] width 133 height 62
click at [406, 509] on span "Bank of Ireland Salthill Galway IBAN IE47 BOFI 903840 95412488 BIC BOFIIE2DXXX" at bounding box center [357, 470] width 104 height 79
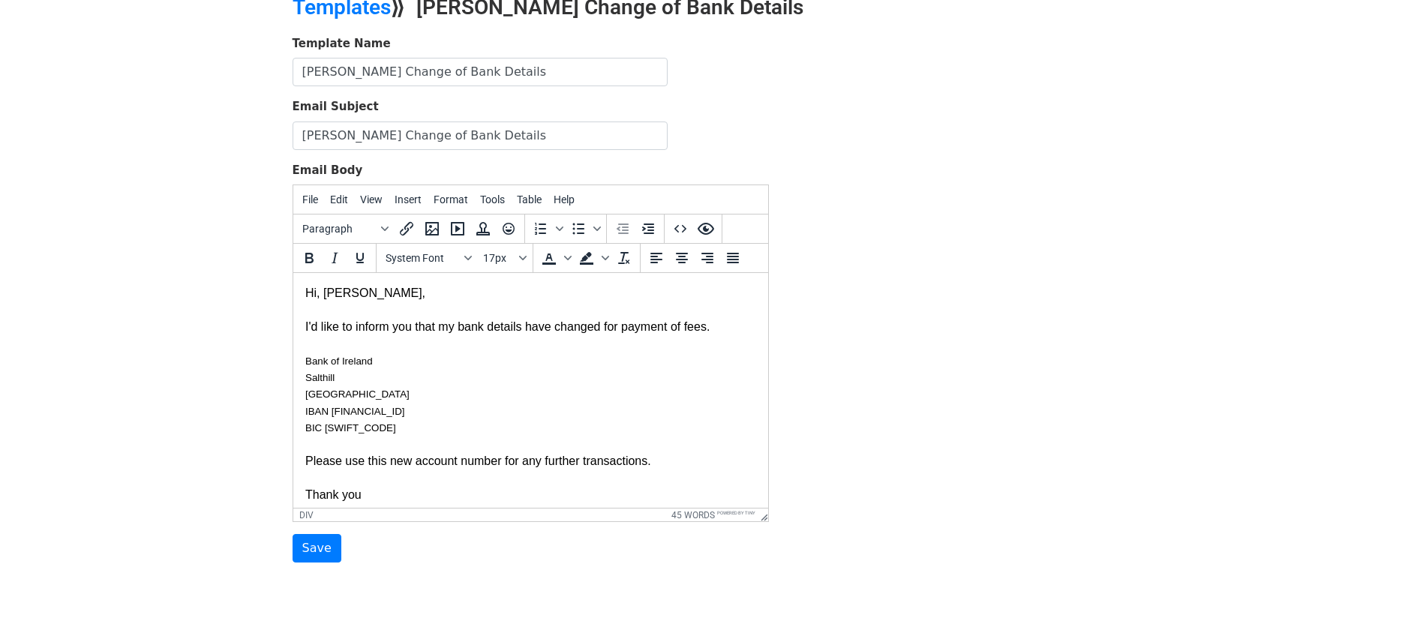
scroll to position [140, 0]
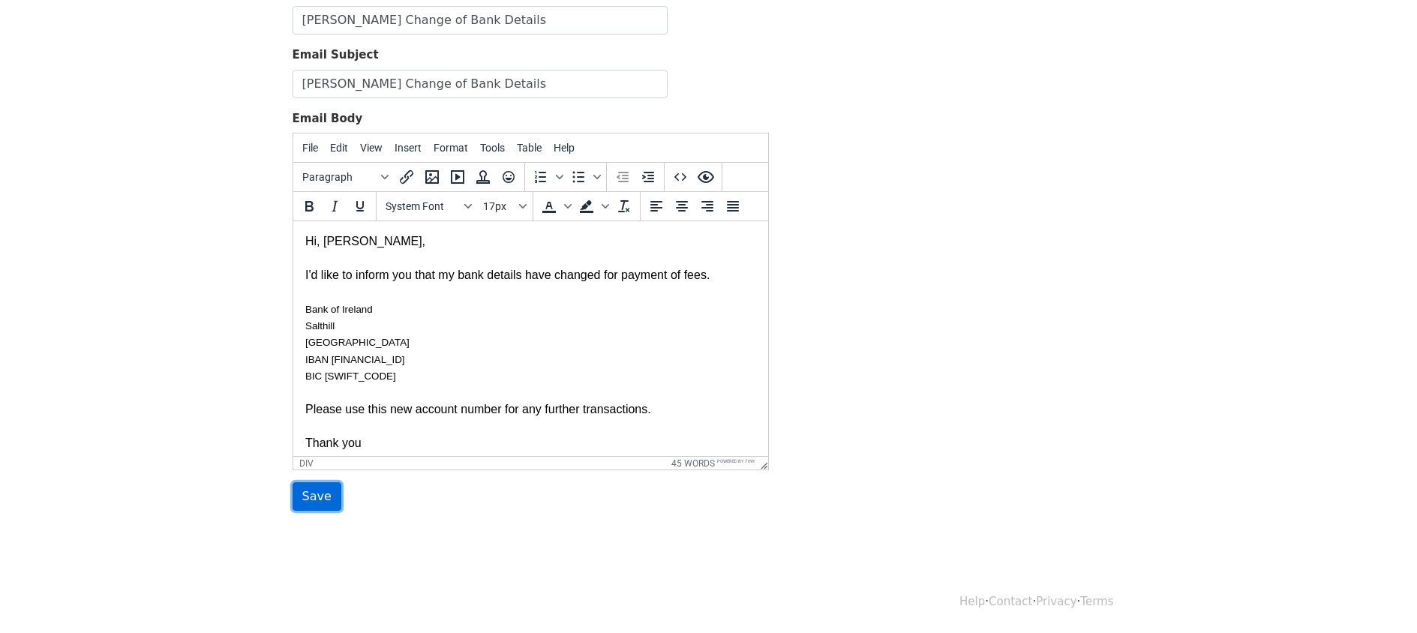
click at [317, 494] on input "Save" at bounding box center [317, 496] width 49 height 29
